Goal: Task Accomplishment & Management: Manage account settings

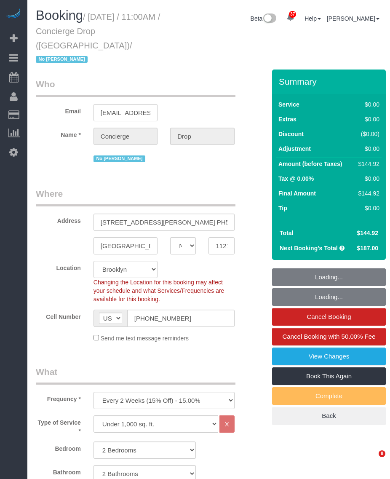
select select "NY"
select select "spot1"
select select "number:89"
select select "number:90"
select select "number:15"
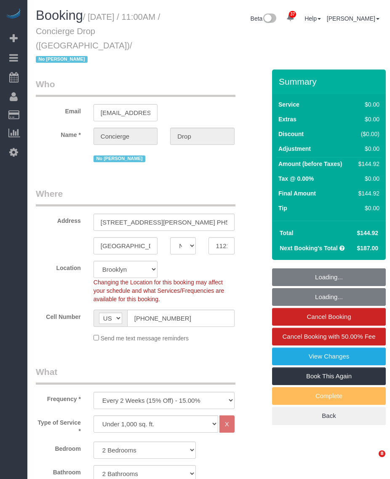
select select "number:5"
select select "2"
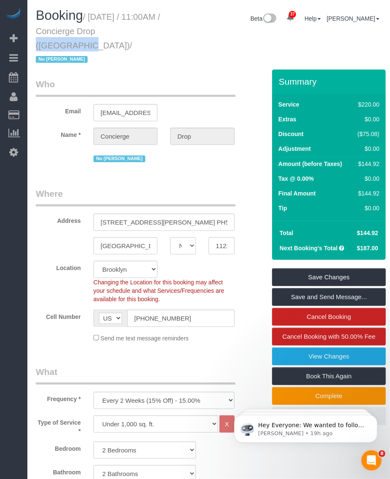
drag, startPoint x: 76, startPoint y: 35, endPoint x: 129, endPoint y: 33, distance: 53.6
click at [129, 33] on small "/ October 09, 2025 / 11:00AM / Concierge Drop (NYC) / No Eveling Mercado" at bounding box center [98, 38] width 124 height 52
drag, startPoint x: 129, startPoint y: 33, endPoint x: 135, endPoint y: 25, distance: 9.4
click at [135, 25] on h1 "Booking / October 09, 2025 / 11:00AM / Concierge Drop (NYC) / No Eveling Mercado" at bounding box center [104, 36] width 137 height 57
drag, startPoint x: 134, startPoint y: 25, endPoint x: 86, endPoint y: 13, distance: 49.1
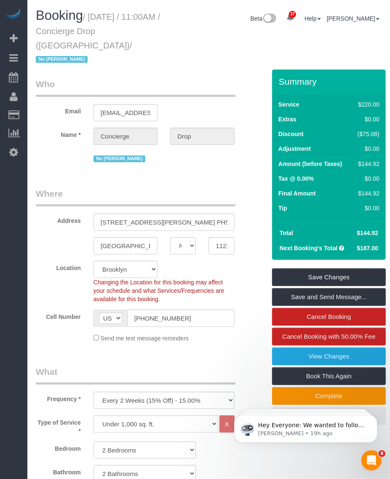
click at [86, 13] on small "/ October 09, 2025 / 11:00AM / Concierge Drop (NYC) / No Eveling Mercado" at bounding box center [98, 38] width 124 height 52
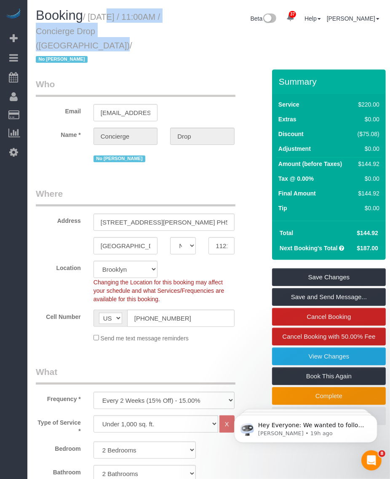
drag, startPoint x: 91, startPoint y: 15, endPoint x: 162, endPoint y: 34, distance: 73.3
click at [160, 34] on small "/ October 09, 2025 / 11:00AM / Concierge Drop (NYC) / No Eveling Mercado" at bounding box center [98, 38] width 124 height 52
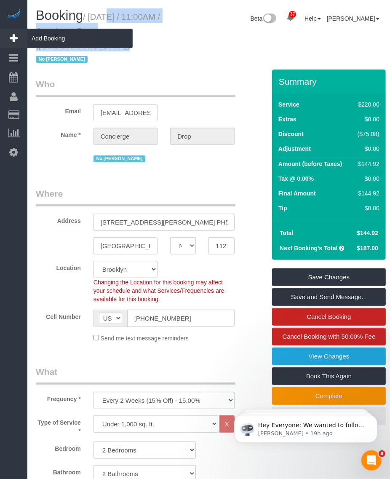
copy small "October 09, 2025 / 11:00AM / Concierge Drop (NYC)"
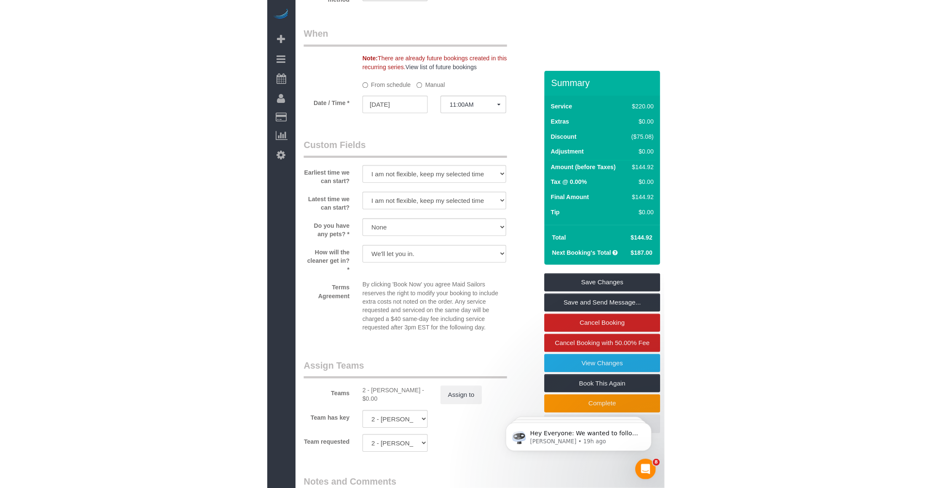
scroll to position [1001, 0]
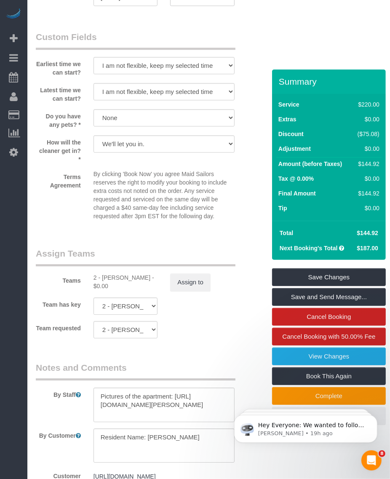
click at [113, 258] on div "Teams 2 - Katherine Poveda - $0.00 Assign to" at bounding box center [145, 269] width 231 height 44
copy div "Katherine"
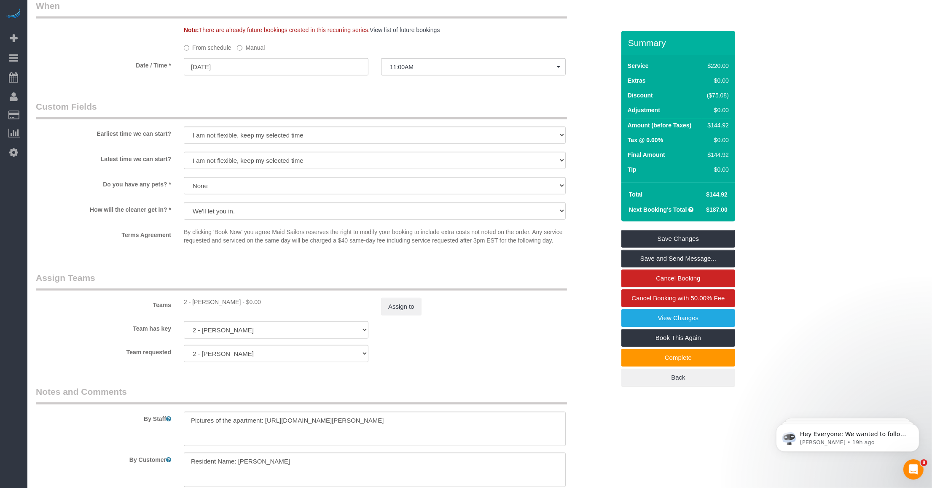
drag, startPoint x: 289, startPoint y: 226, endPoint x: 287, endPoint y: 211, distance: 15.2
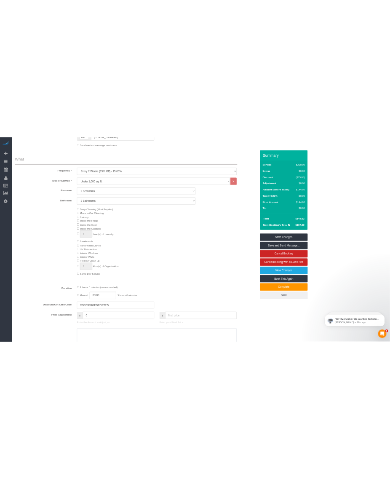
scroll to position [0, 0]
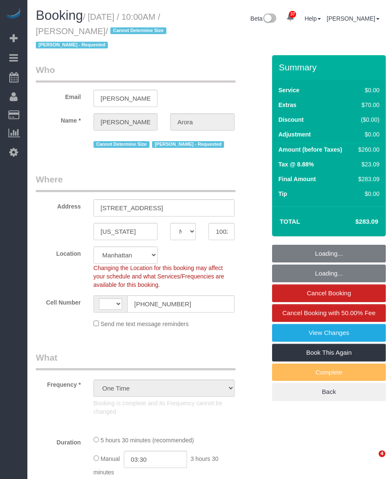
select select "NY"
select select "number:89"
select select "number:71"
select select "number:15"
select select "number:5"
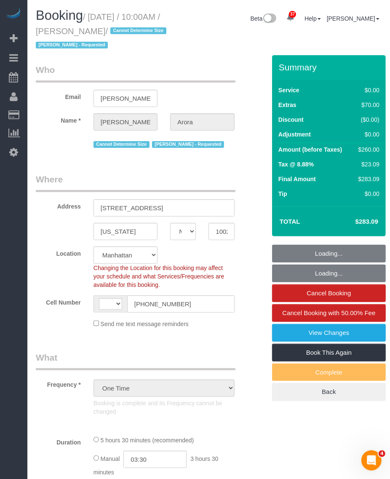
select select "object:979"
select select "string:US"
select select "string:stripe-pm_1S9SY44VGloSiKo7wrO0dTbl"
select select "2"
select select "spot1"
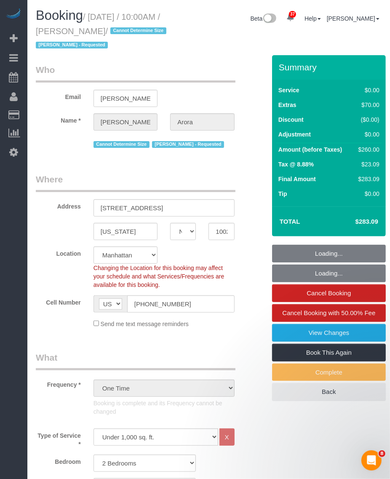
select select "2"
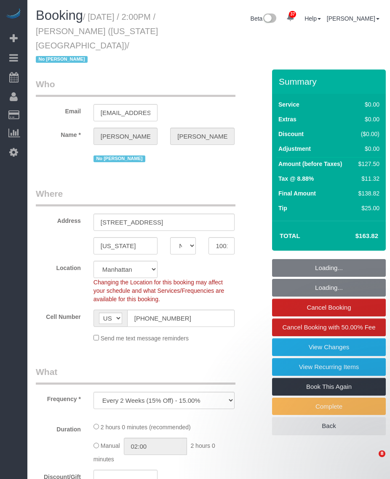
select select "NY"
select select "spot1"
select select "number:89"
select select "number:90"
select select "number:15"
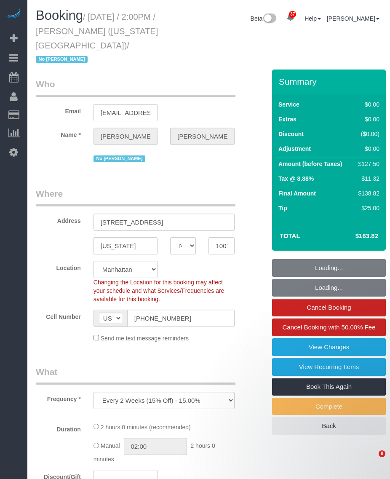
select select "number:5"
select select "number:21"
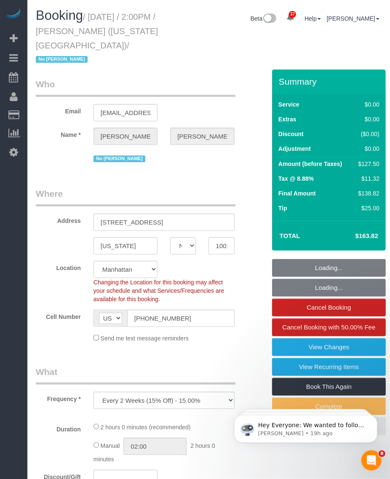
select select "1"
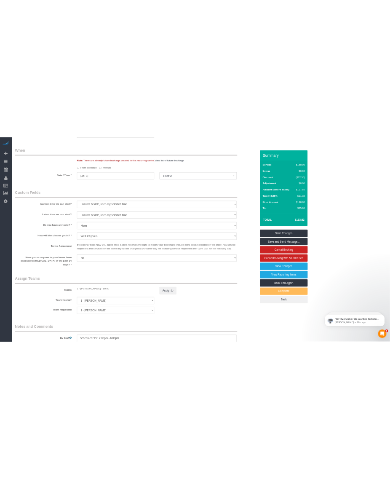
scroll to position [948, 0]
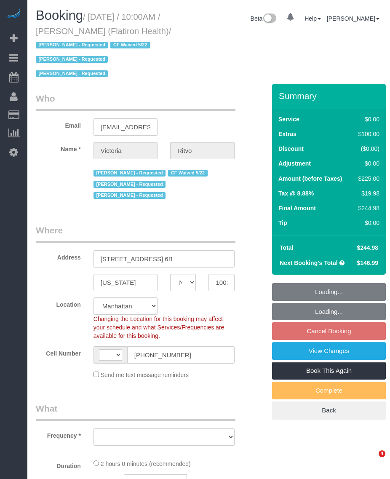
select select "NY"
select select "string:US"
select select "string:stripe-pm_1RbL4h4VGloSiKo7vN4AGP0f"
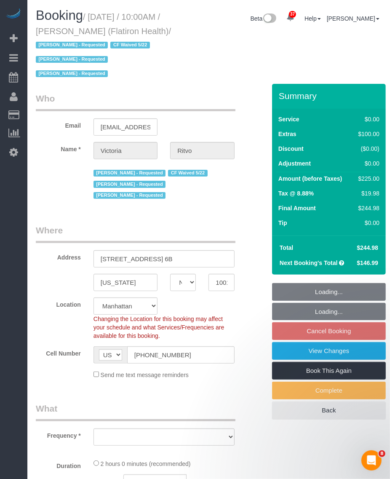
select select "object:836"
select select "spot3"
select select "number:89"
select select "number:90"
select select "number:15"
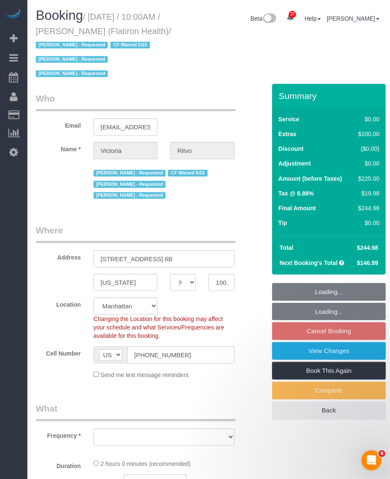
select select "number:5"
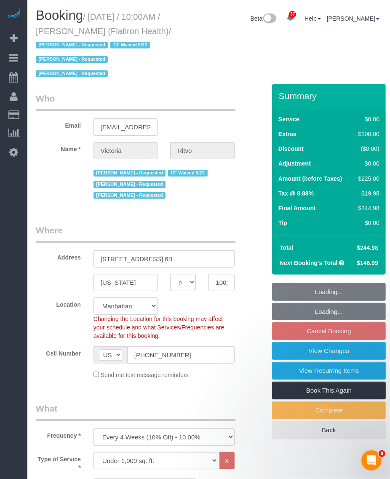
select select "object:1532"
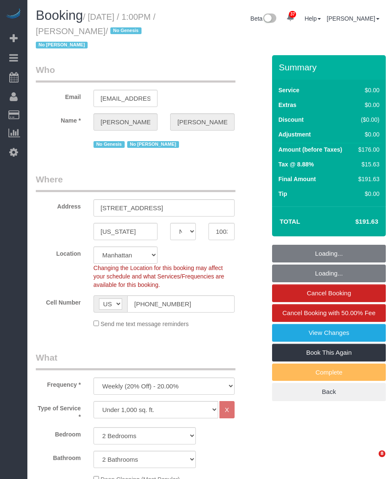
select select "NY"
select select "2"
select select "spot1"
select select "number:89"
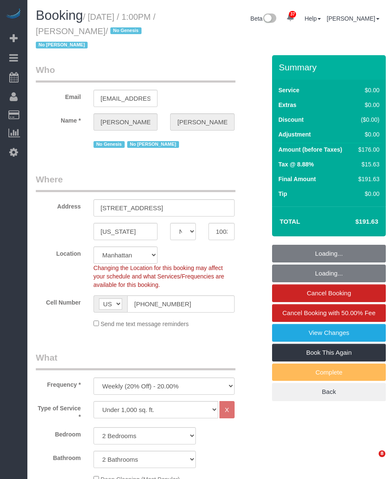
select select "number:90"
select select "number:15"
select select "number:6"
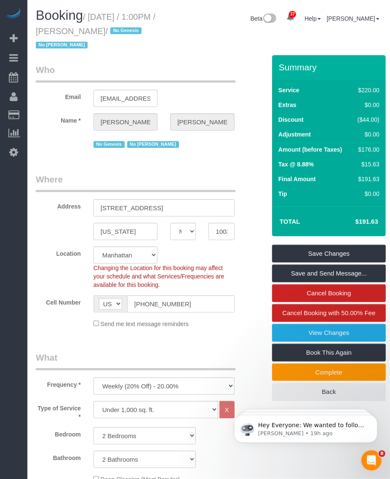
drag, startPoint x: 73, startPoint y: 28, endPoint x: 108, endPoint y: 30, distance: 35.5
click at [108, 30] on small "/ October 09, 2025 / 1:00PM / Zoe Chen / No Genesis No Latrese Taylor" at bounding box center [96, 31] width 120 height 38
copy small "Zoe Chen"
click at [102, 17] on small "/ October 09, 2025 / 1:00PM / Zoe Chen / No Genesis No Latrese Taylor" at bounding box center [96, 31] width 120 height 38
drag, startPoint x: 91, startPoint y: 13, endPoint x: 108, endPoint y: 27, distance: 21.3
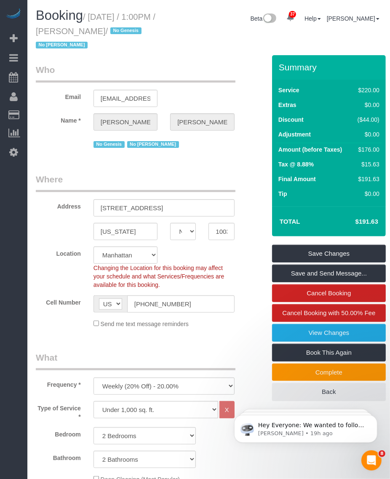
click at [108, 27] on small "/ October 09, 2025 / 1:00PM / Zoe Chen / No Genesis No Latrese Taylor" at bounding box center [96, 31] width 120 height 38
copy small "October 09, 2025 / 1:00PM / Zoe Chen"
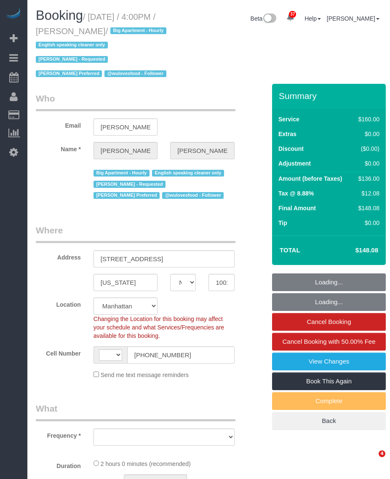
select select "NY"
select select "string:stripe-pm_1PMbKH4VGloSiKo7I2gXikHa"
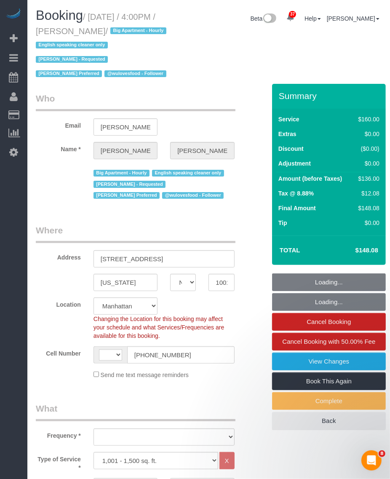
select select "string:[GEOGRAPHIC_DATA]"
select select "object:918"
select select "spot1"
select select "number:89"
select select "number:90"
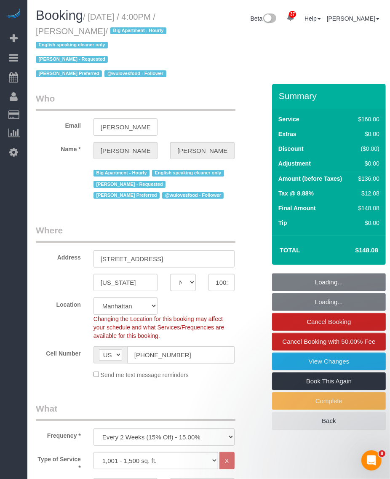
select select "number:15"
select select "number:5"
select select "object:1075"
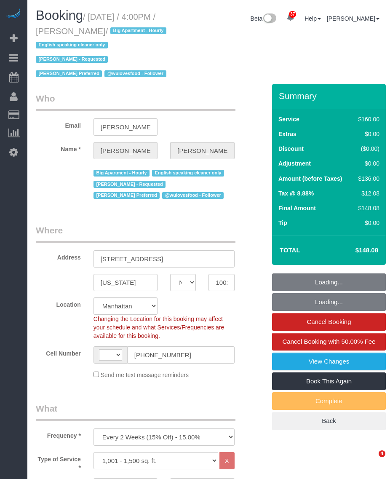
select select "NY"
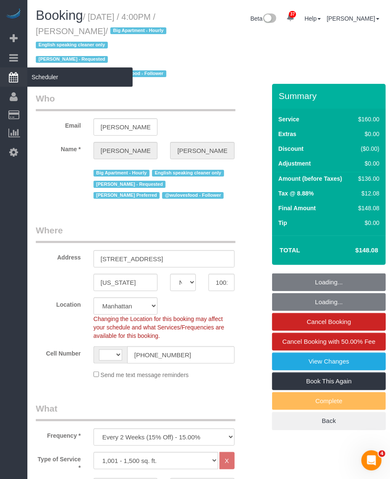
select select "string:[GEOGRAPHIC_DATA]"
select select "spot1"
select select "number:89"
select select "number:90"
select select "number:15"
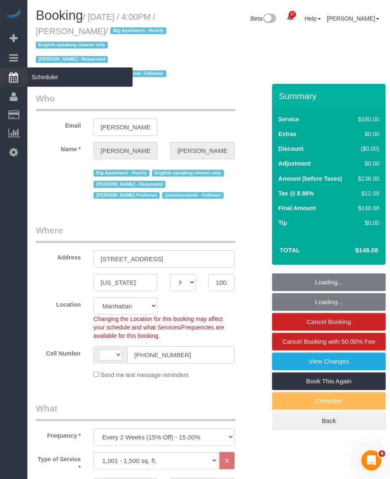
select select "number:5"
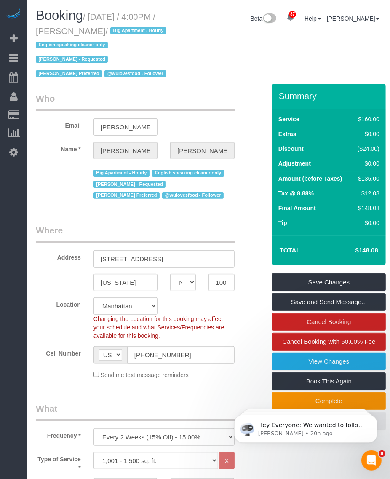
click at [89, 30] on small "/ [DATE] / 4:00PM / [PERSON_NAME] / Big Apartment - Hourly English speaking cle…" at bounding box center [102, 45] width 133 height 67
click at [71, 29] on small "/ [DATE] / 4:00PM / [PERSON_NAME] / Big Apartment - Hourly English speaking cle…" at bounding box center [102, 45] width 133 height 67
drag, startPoint x: 73, startPoint y: 30, endPoint x: 113, endPoint y: 30, distance: 40.1
click at [113, 30] on small "/ [DATE] / 4:00PM / [PERSON_NAME] / Big Apartment - Hourly English speaking cle…" at bounding box center [102, 45] width 133 height 67
copy small "[PERSON_NAME]"
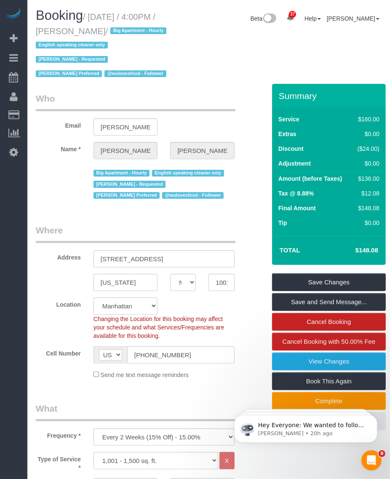
click at [94, 17] on small "/ [DATE] / 4:00PM / [PERSON_NAME] / Big Apartment - Hourly English speaking cle…" at bounding box center [102, 45] width 133 height 67
drag, startPoint x: 94, startPoint y: 14, endPoint x: 114, endPoint y: 30, distance: 25.8
click at [114, 30] on small "/ [DATE] / 4:00PM / [PERSON_NAME] / Big Apartment - Hourly English speaking cle…" at bounding box center [102, 45] width 133 height 67
copy small "[DATE] / 4:00PM / [PERSON_NAME]"
click at [241, 77] on div "Booking / [DATE] / 4:00PM / [PERSON_NAME] / Big Apartment - Hourly English spea…" at bounding box center [209, 45] width 359 height 75
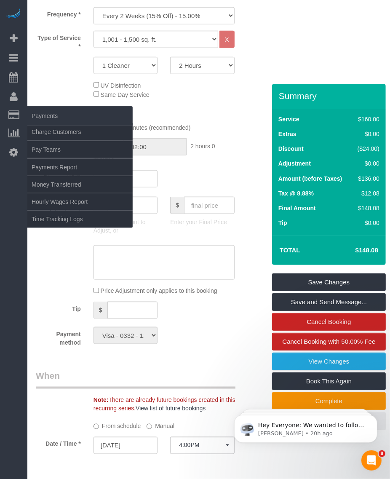
scroll to position [474, 0]
